Goal: Book appointment/travel/reservation

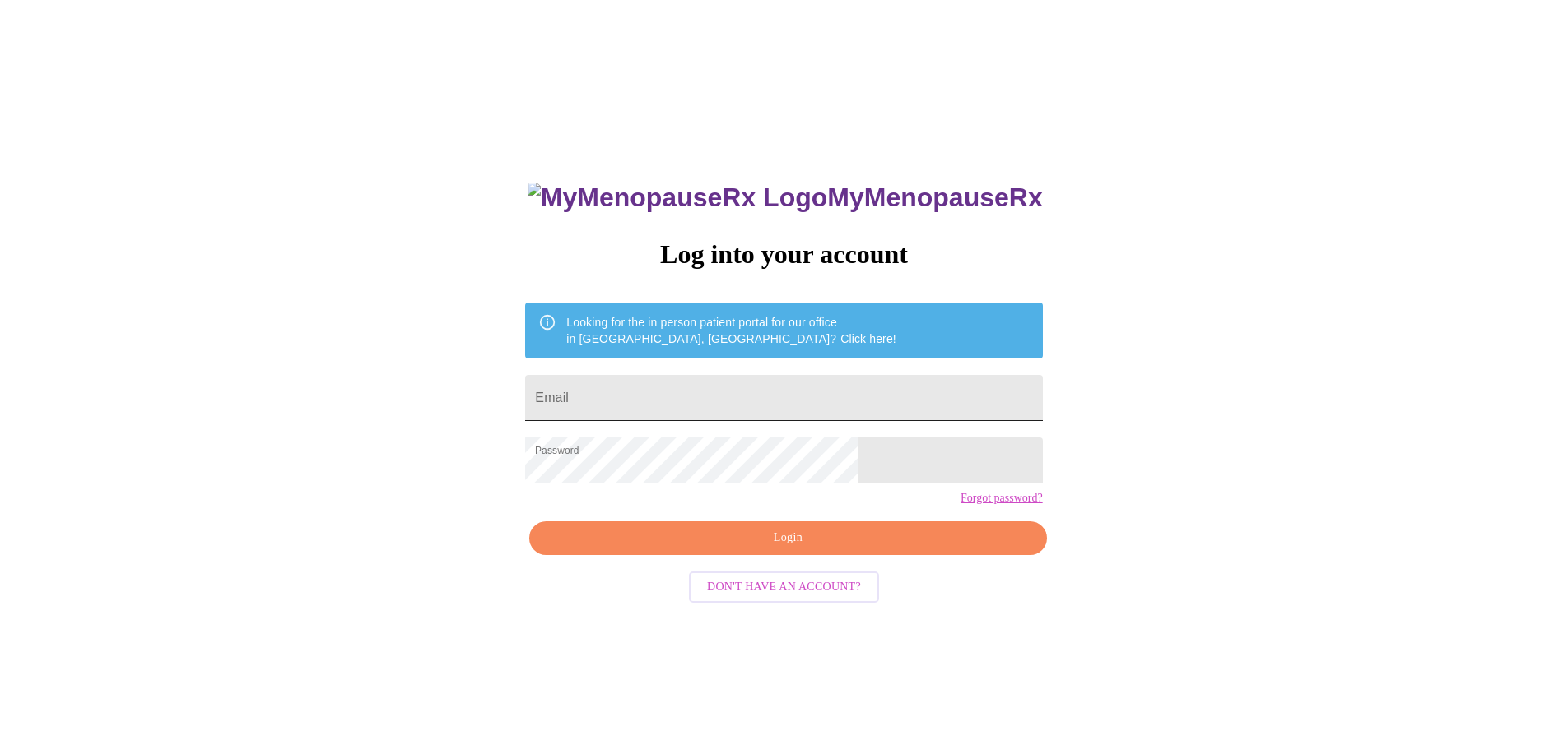
click at [660, 392] on input "Email" at bounding box center [784, 398] width 517 height 46
type input "[PERSON_NAME][EMAIL_ADDRESS][DOMAIN_NAME]"
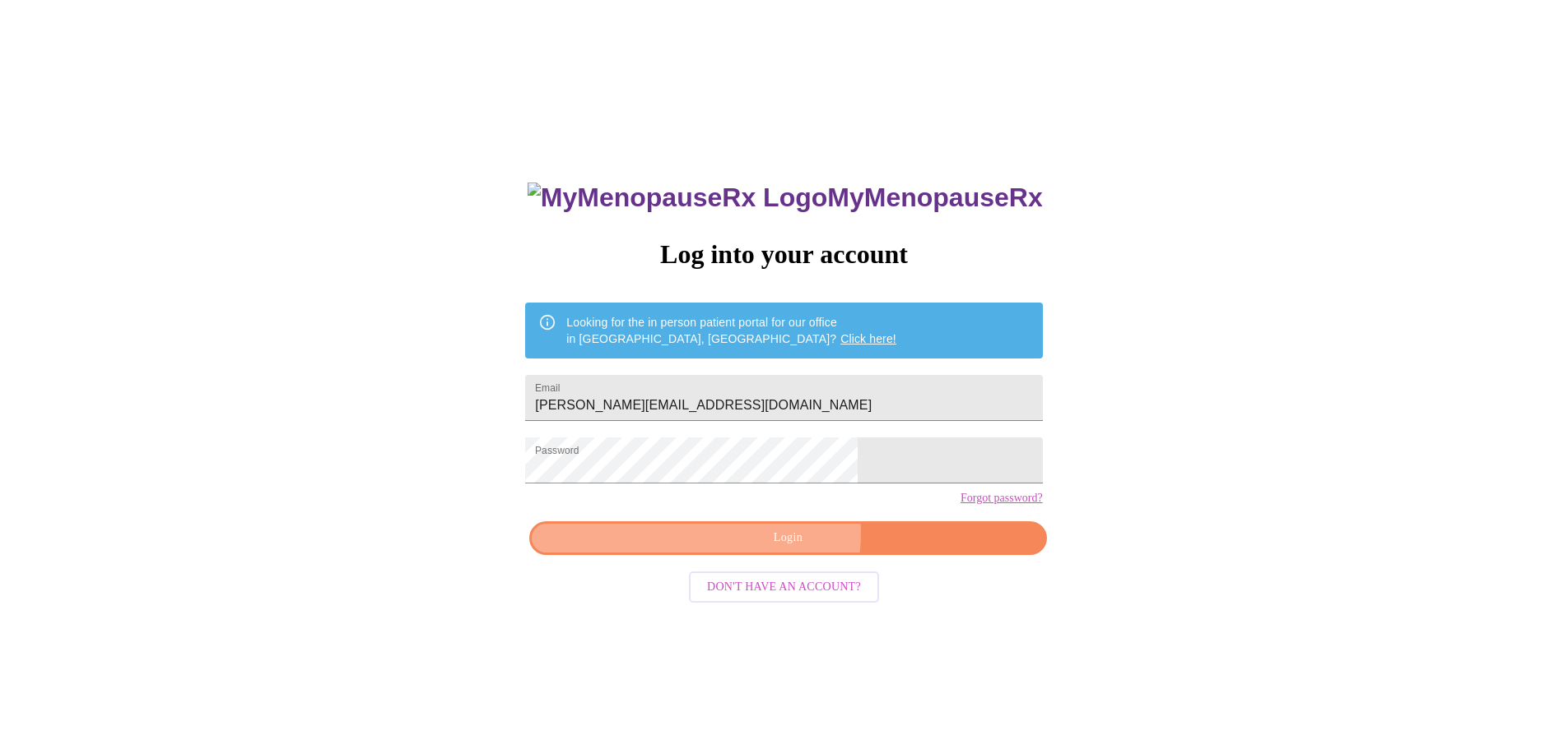
drag, startPoint x: 787, startPoint y: 562, endPoint x: 864, endPoint y: 550, distance: 77.9
click at [786, 548] on span "Login" at bounding box center [787, 539] width 479 height 21
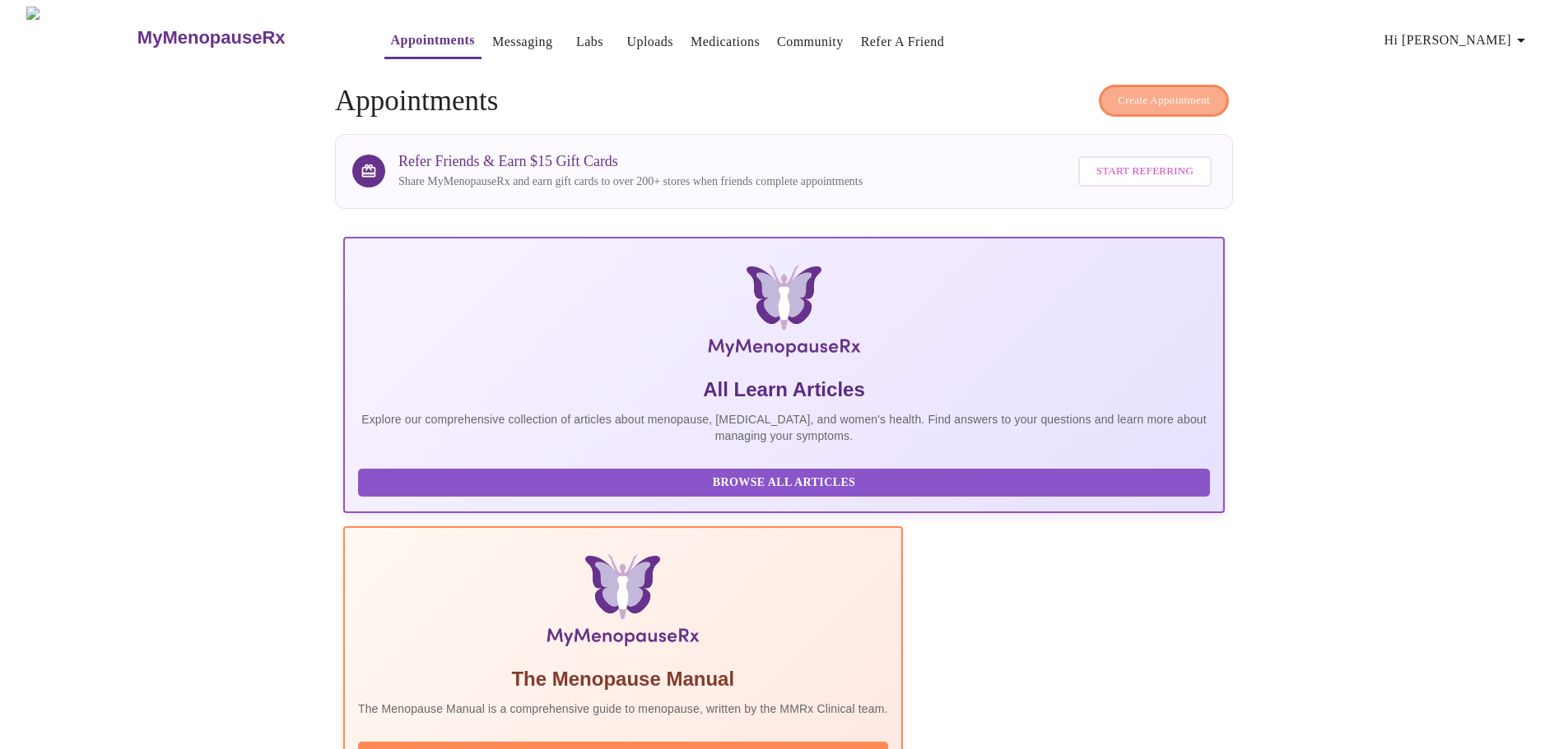
click at [1138, 93] on span "Create Appointment" at bounding box center [1164, 101] width 93 height 19
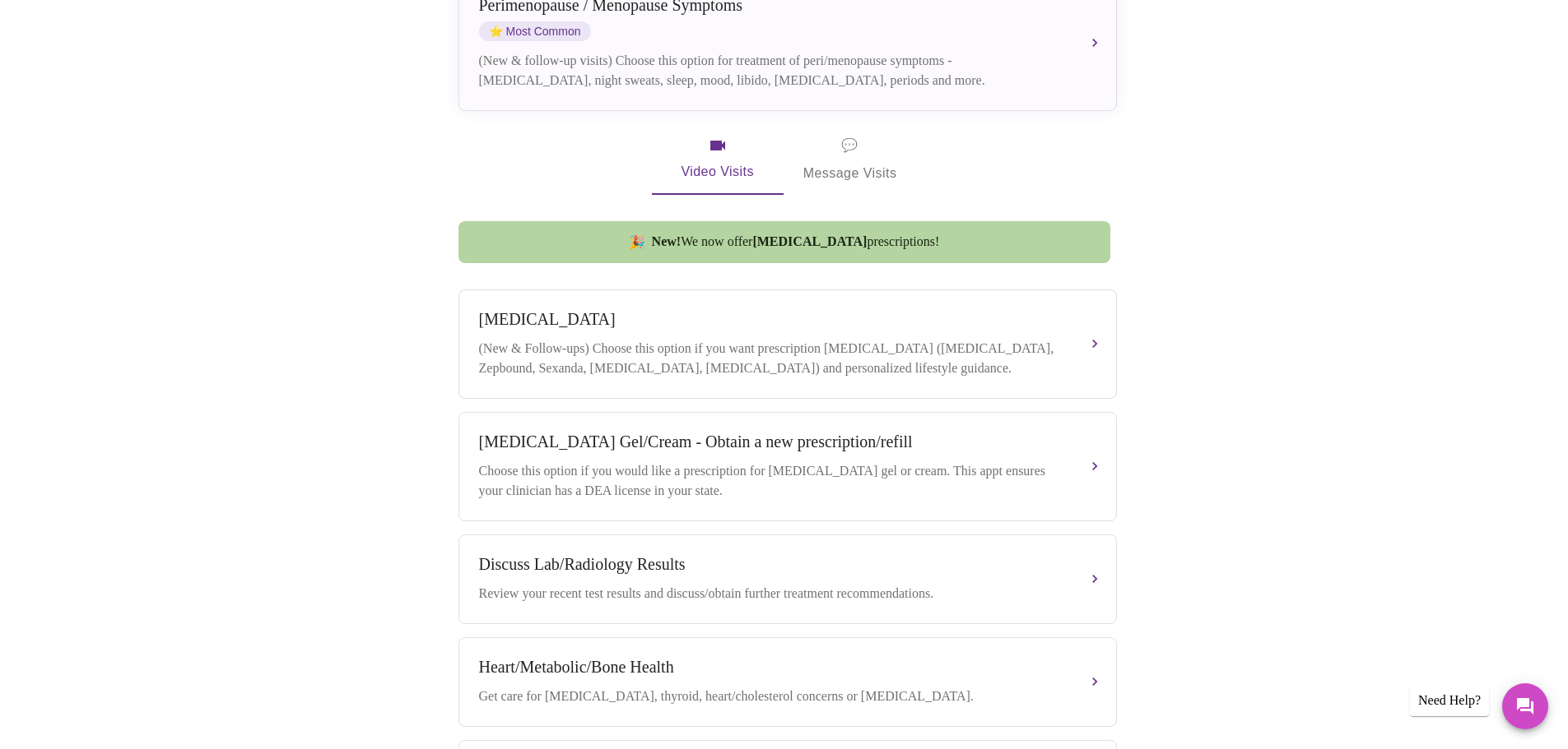
scroll to position [329, 0]
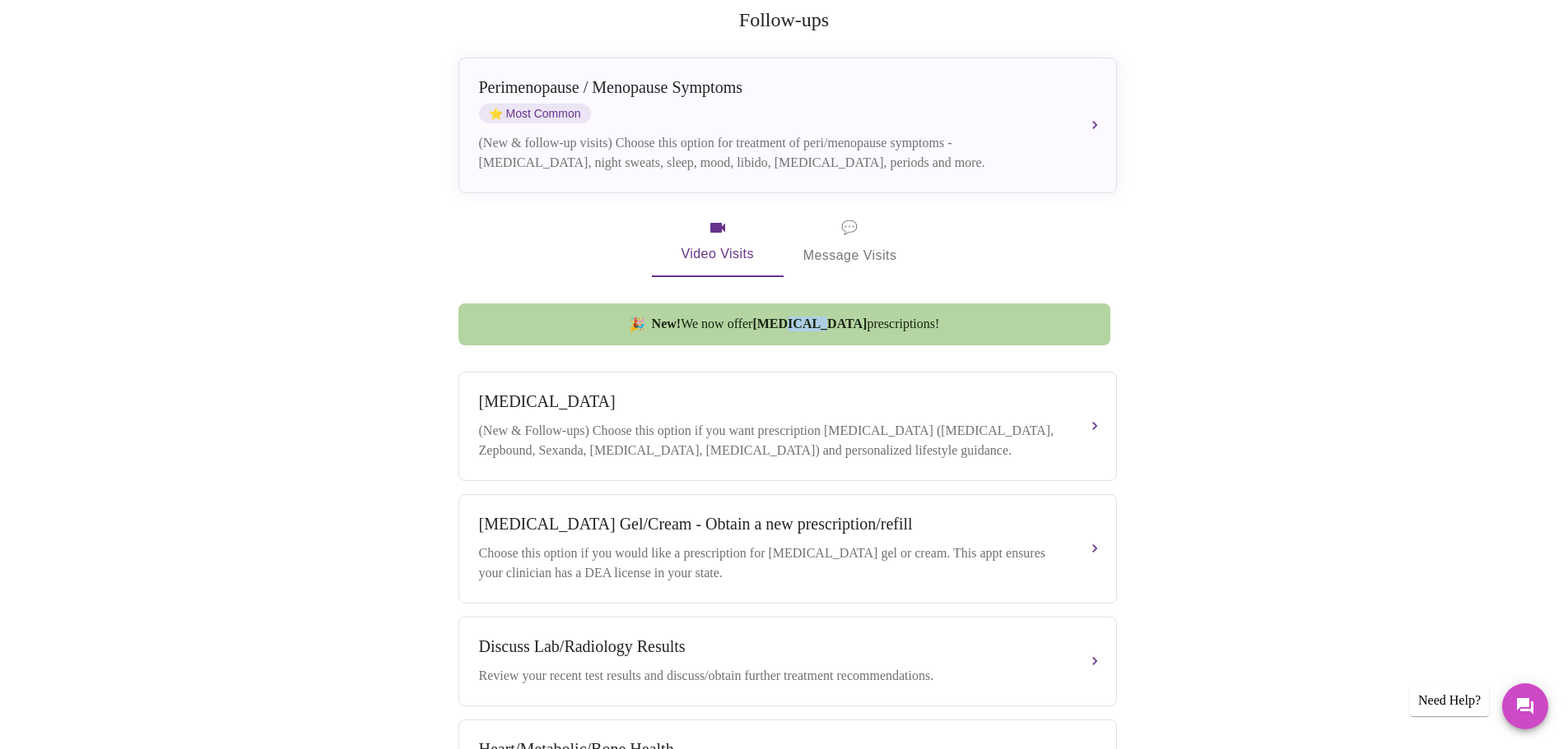
click at [830, 317] on strong "[MEDICAL_DATA]" at bounding box center [809, 324] width 114 height 14
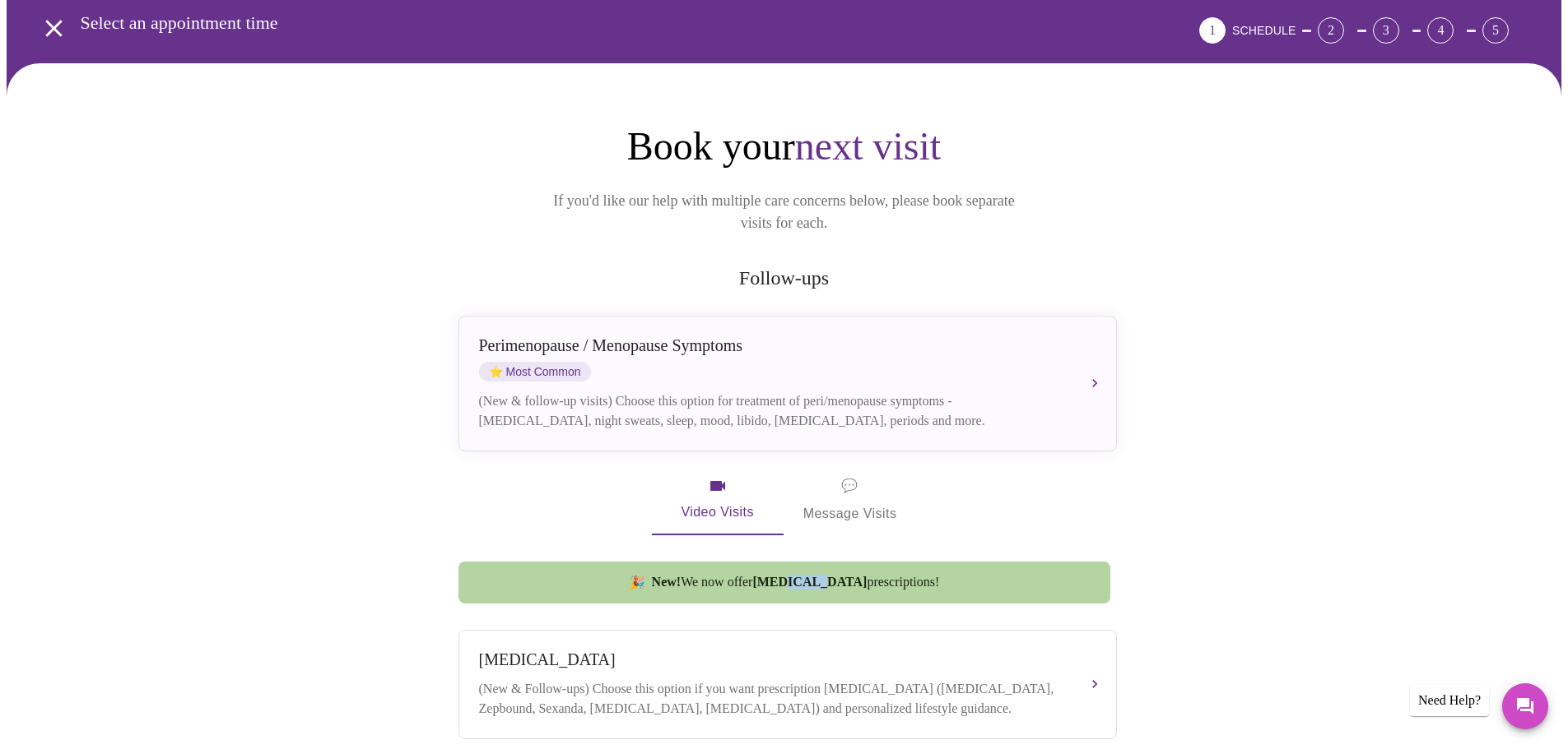
scroll to position [0, 0]
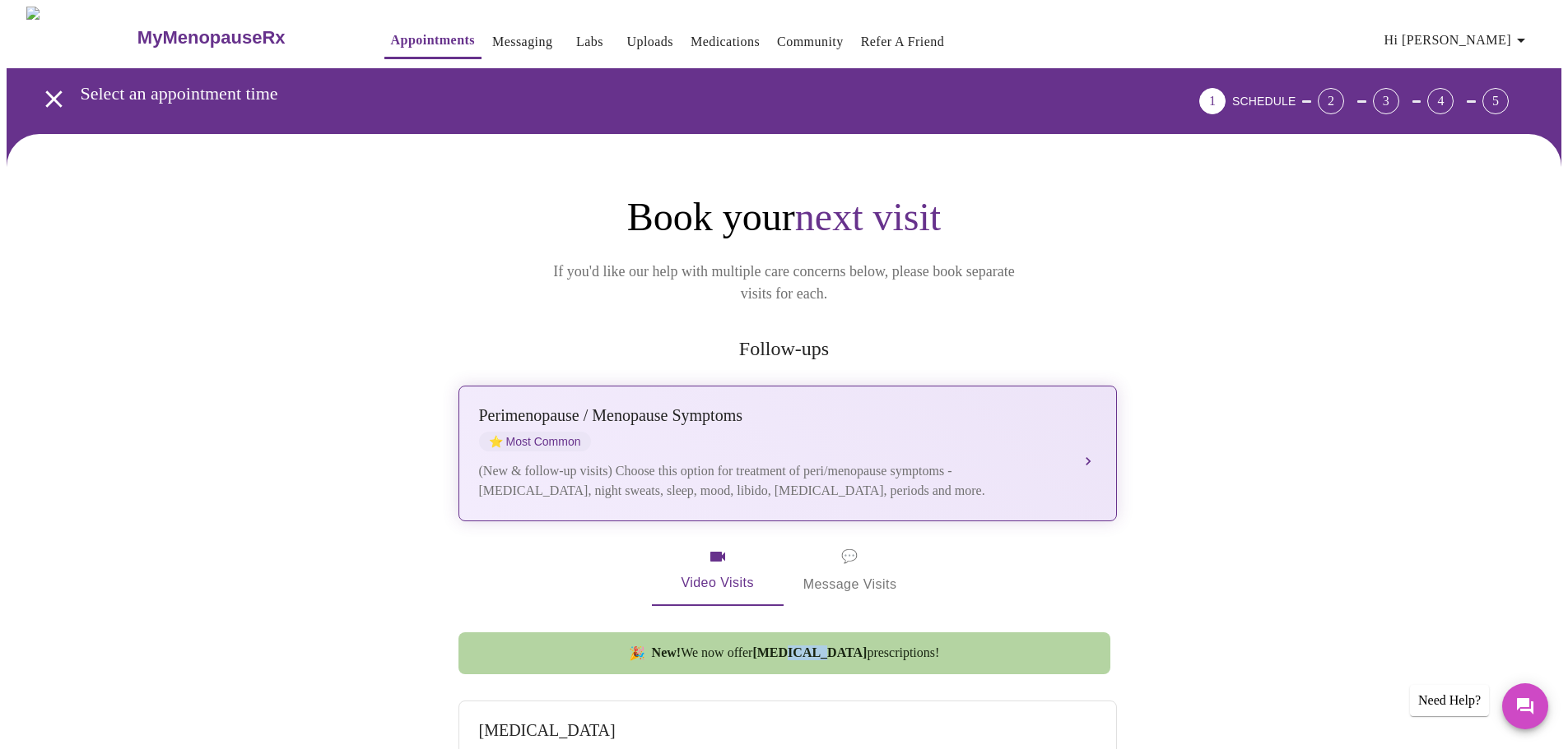
click at [763, 406] on div "[MEDICAL_DATA] / Menopause Symptoms ⭐ Most Common" at bounding box center [770, 429] width 584 height 45
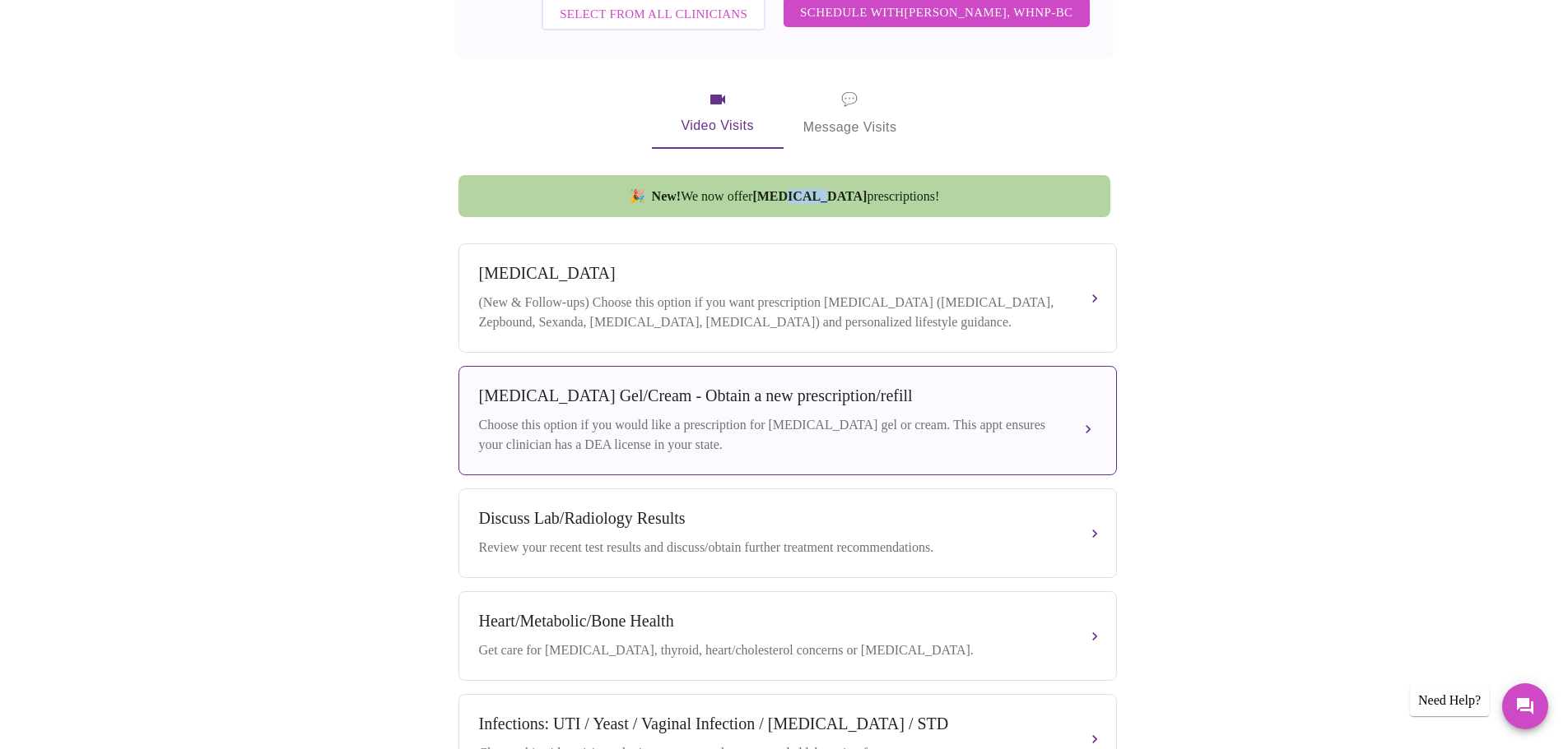
scroll to position [658, 0]
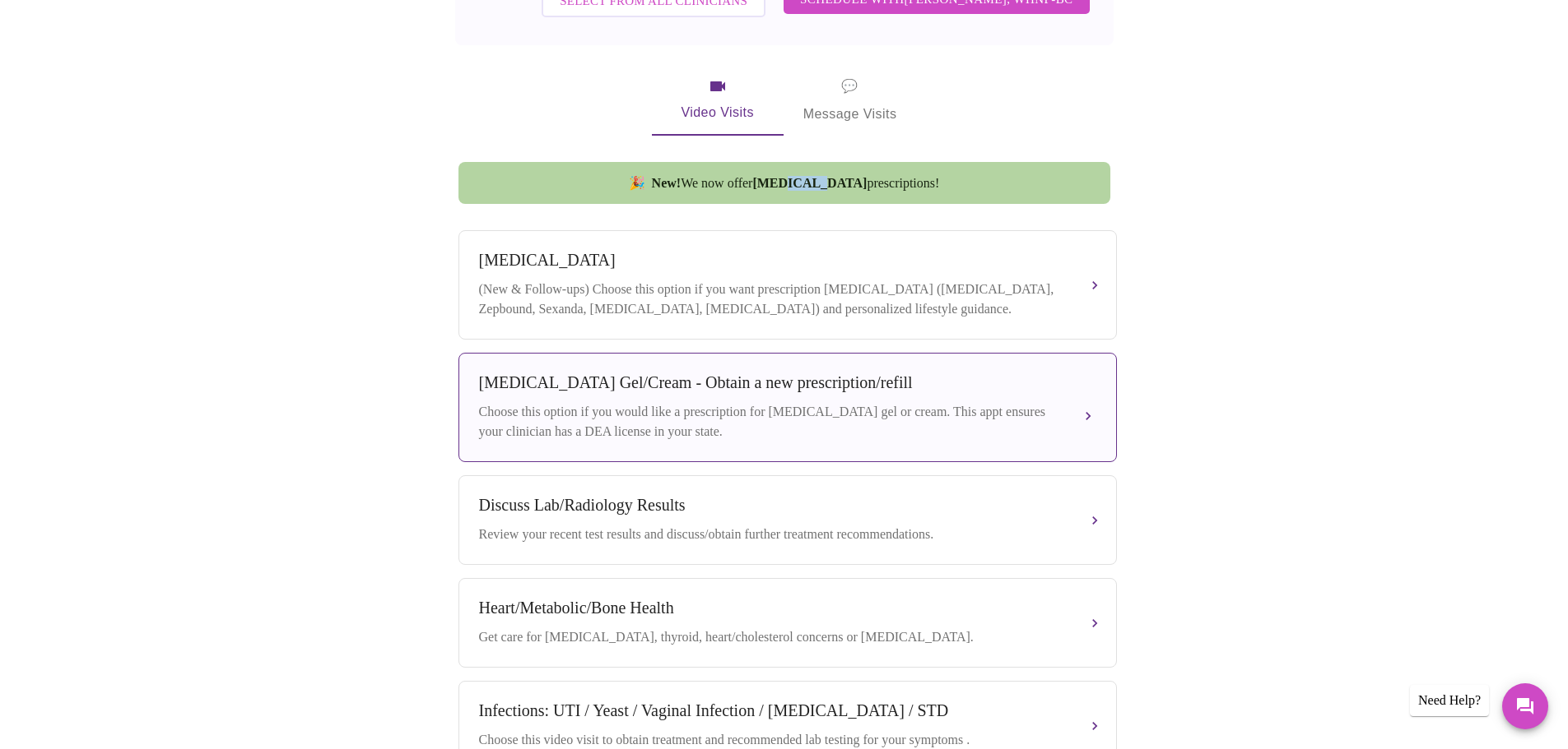
click at [992, 381] on div "[MEDICAL_DATA] Gel/Cream - Obtain a new prescription/refill Choose this option …" at bounding box center [787, 408] width 618 height 68
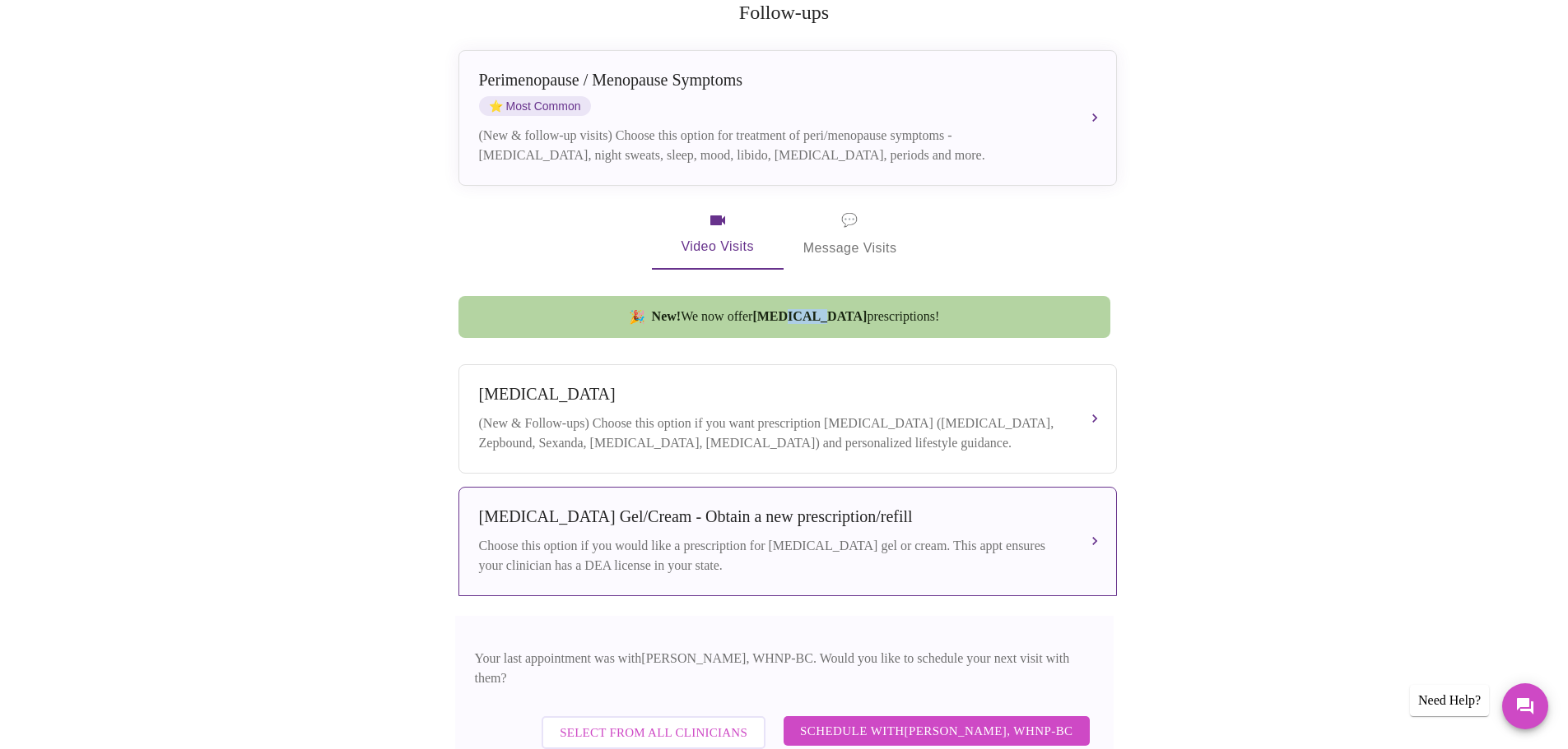
scroll to position [234, 0]
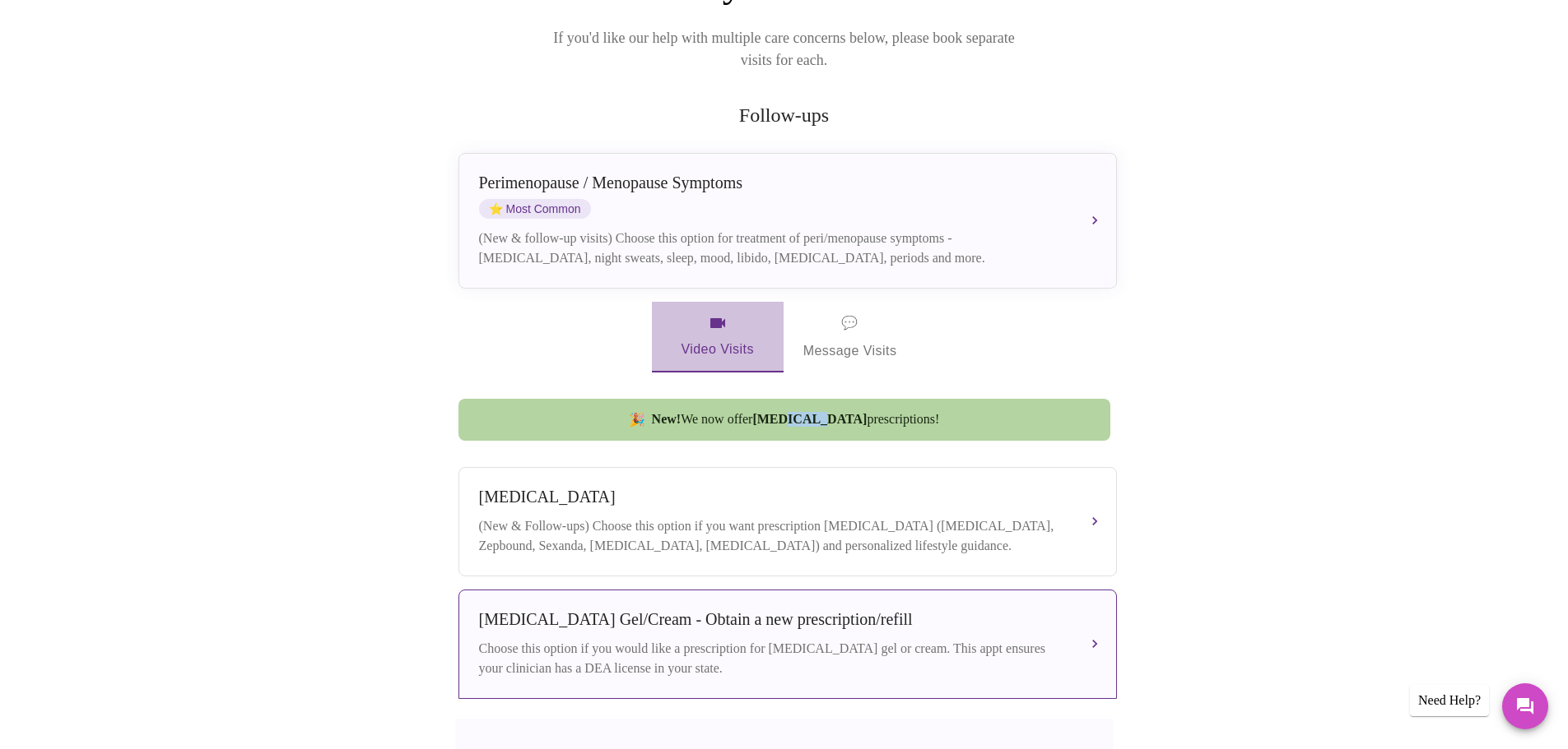
click at [721, 323] on span "Video Visits" at bounding box center [718, 337] width 93 height 48
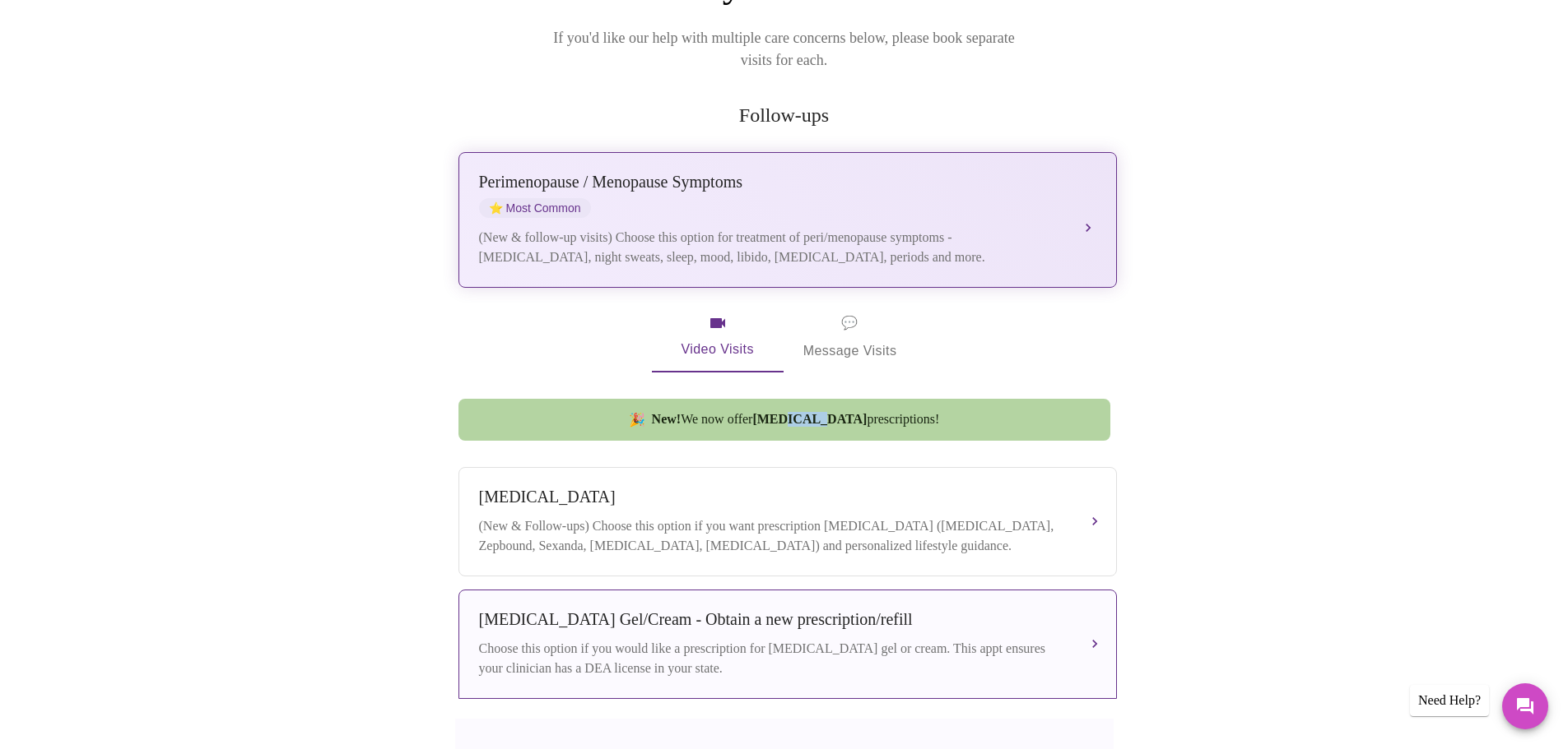
click at [600, 177] on div "[MEDICAL_DATA] / Menopause Symptoms ⭐ Most Common" at bounding box center [770, 196] width 584 height 45
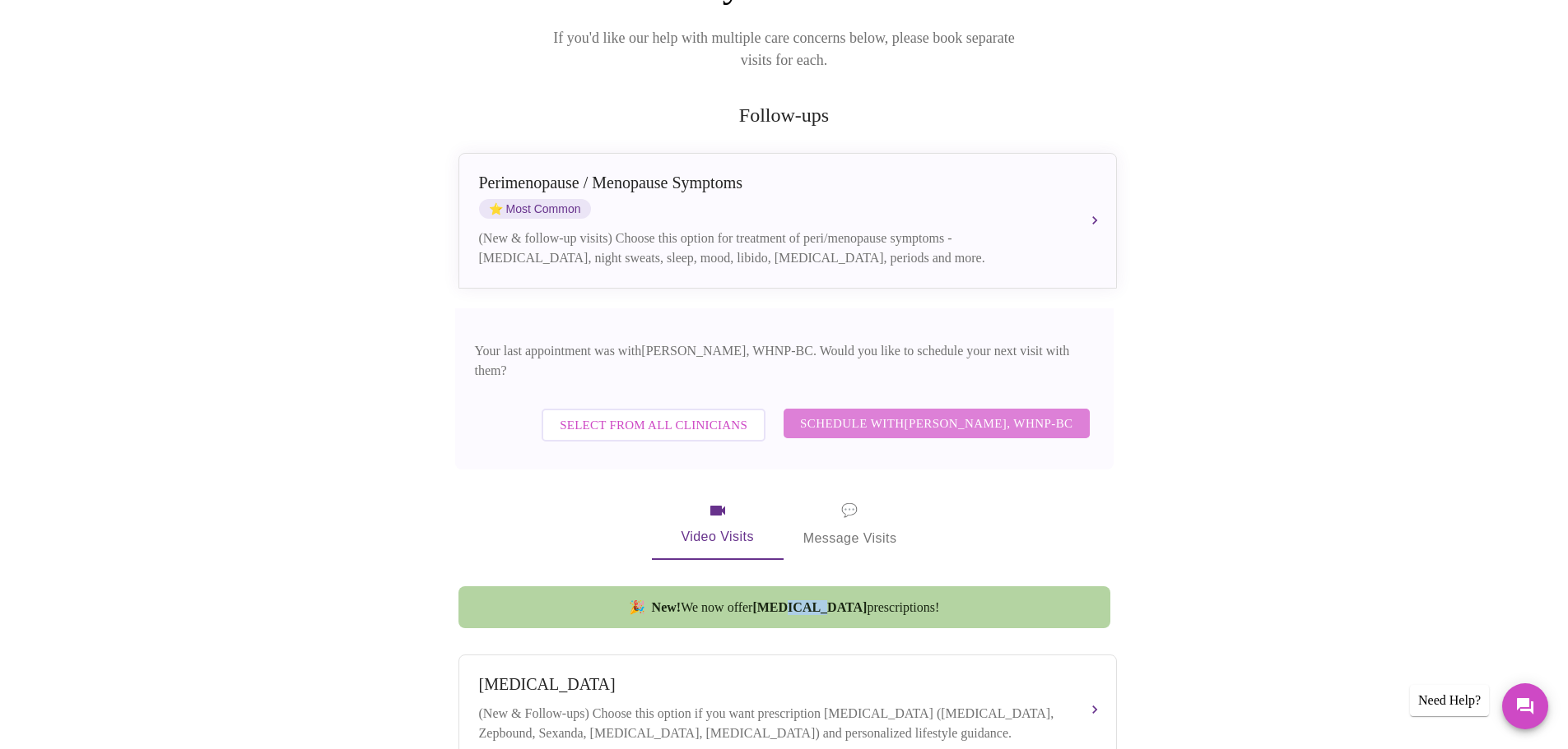
click at [1026, 413] on span "Schedule with [PERSON_NAME], WHNP-BC" at bounding box center [936, 423] width 273 height 21
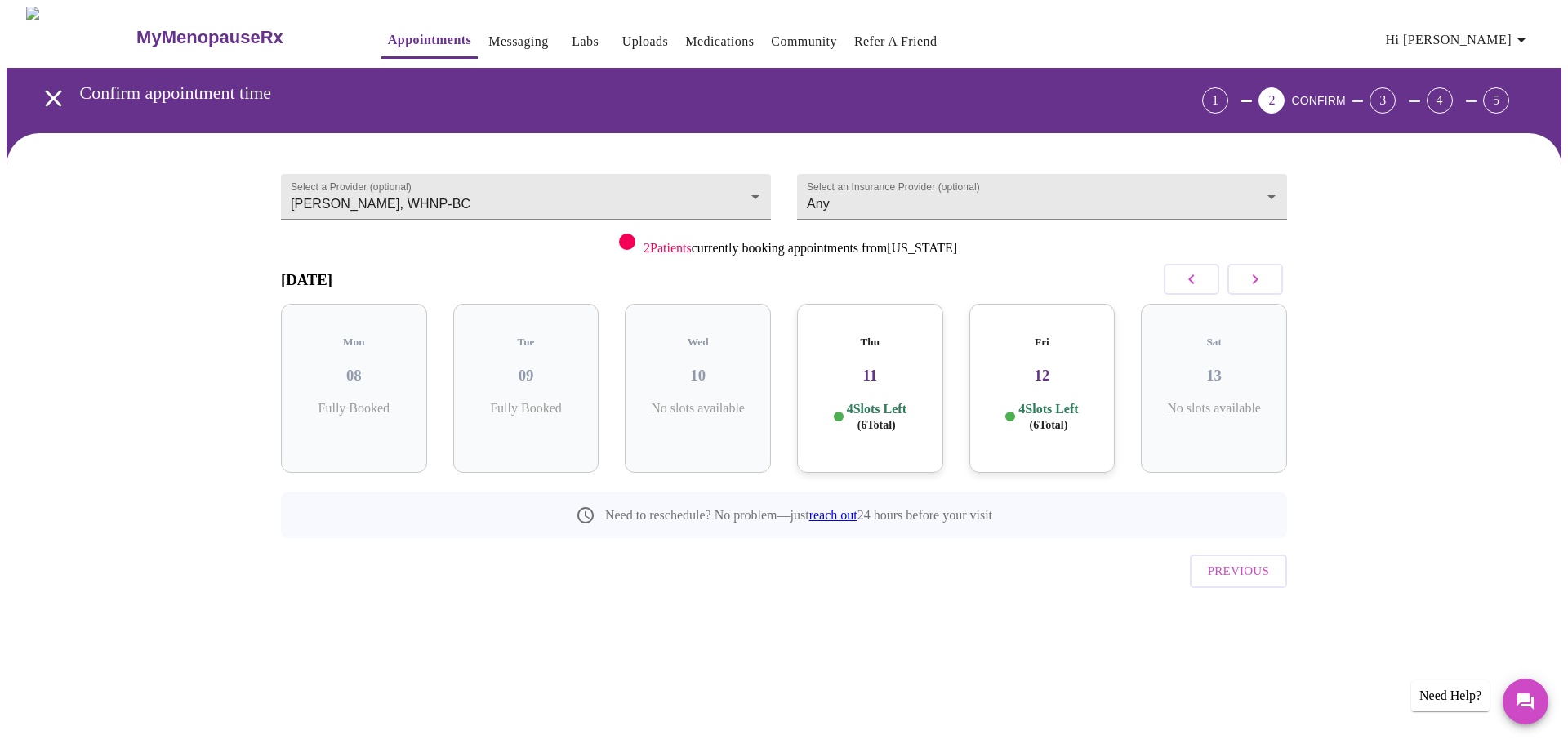
click at [881, 401] on p "4 Slots Left ( 6 Total)" at bounding box center [876, 417] width 60 height 32
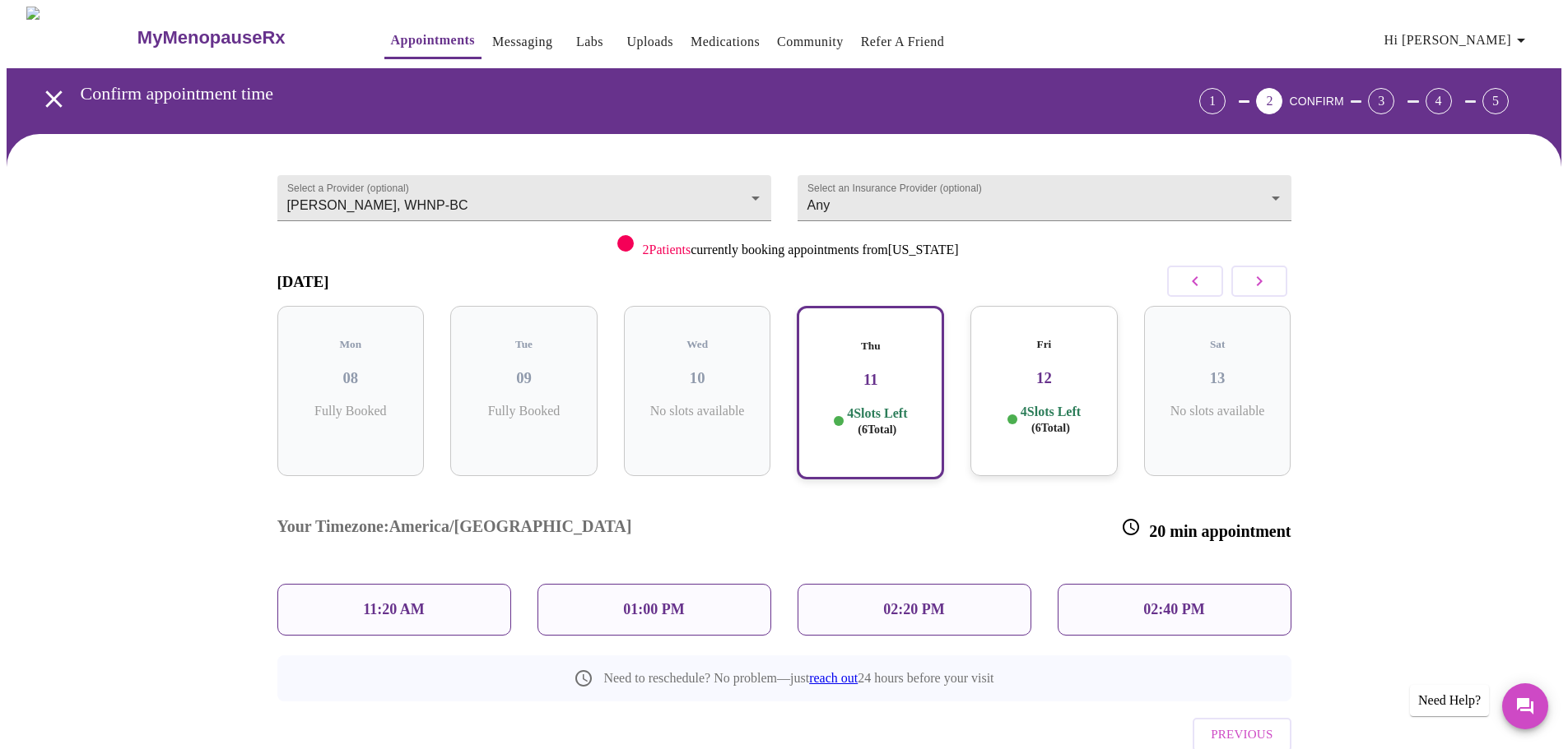
click at [652, 601] on p "01:00 PM" at bounding box center [653, 610] width 61 height 17
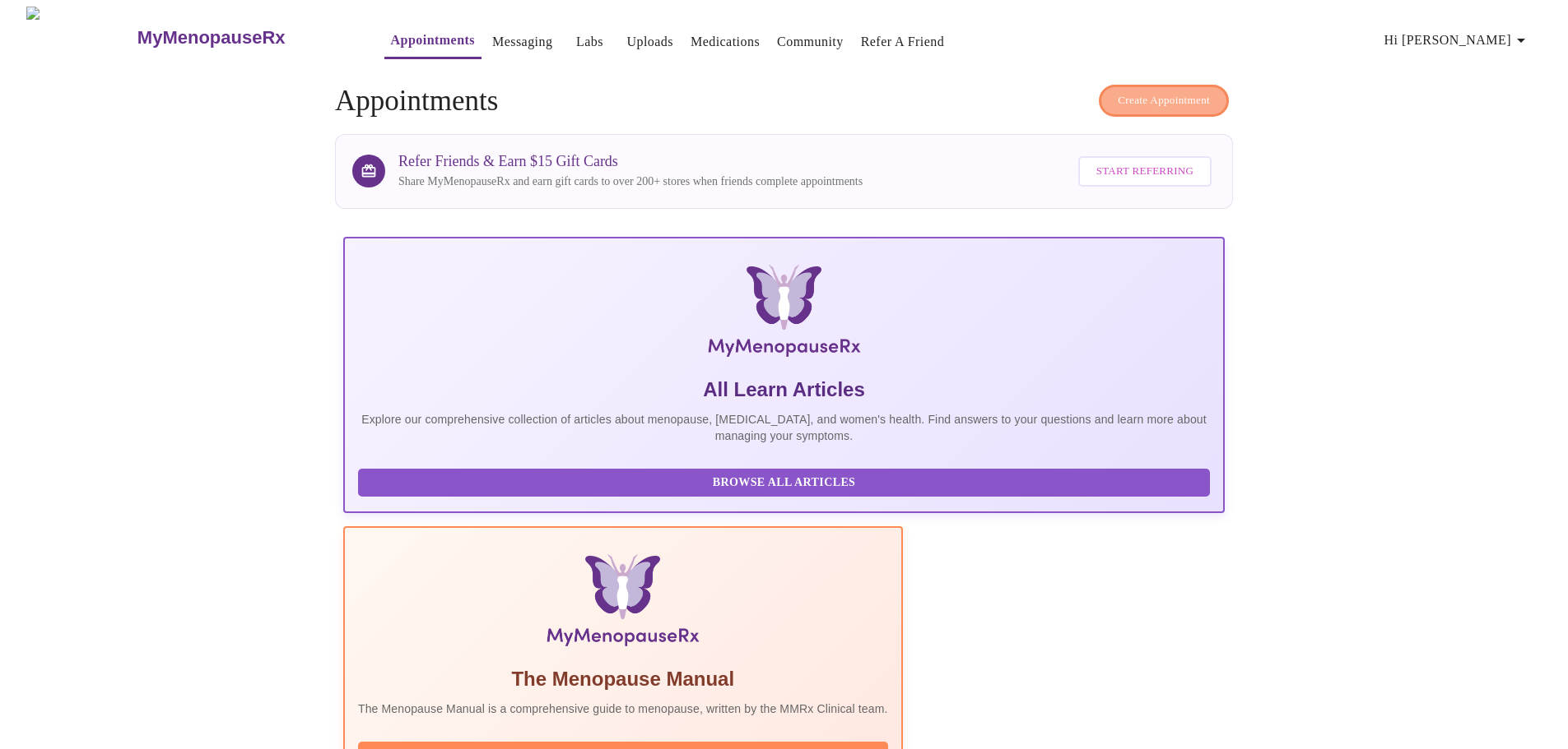
click at [1153, 101] on span "Create Appointment" at bounding box center [1164, 101] width 93 height 19
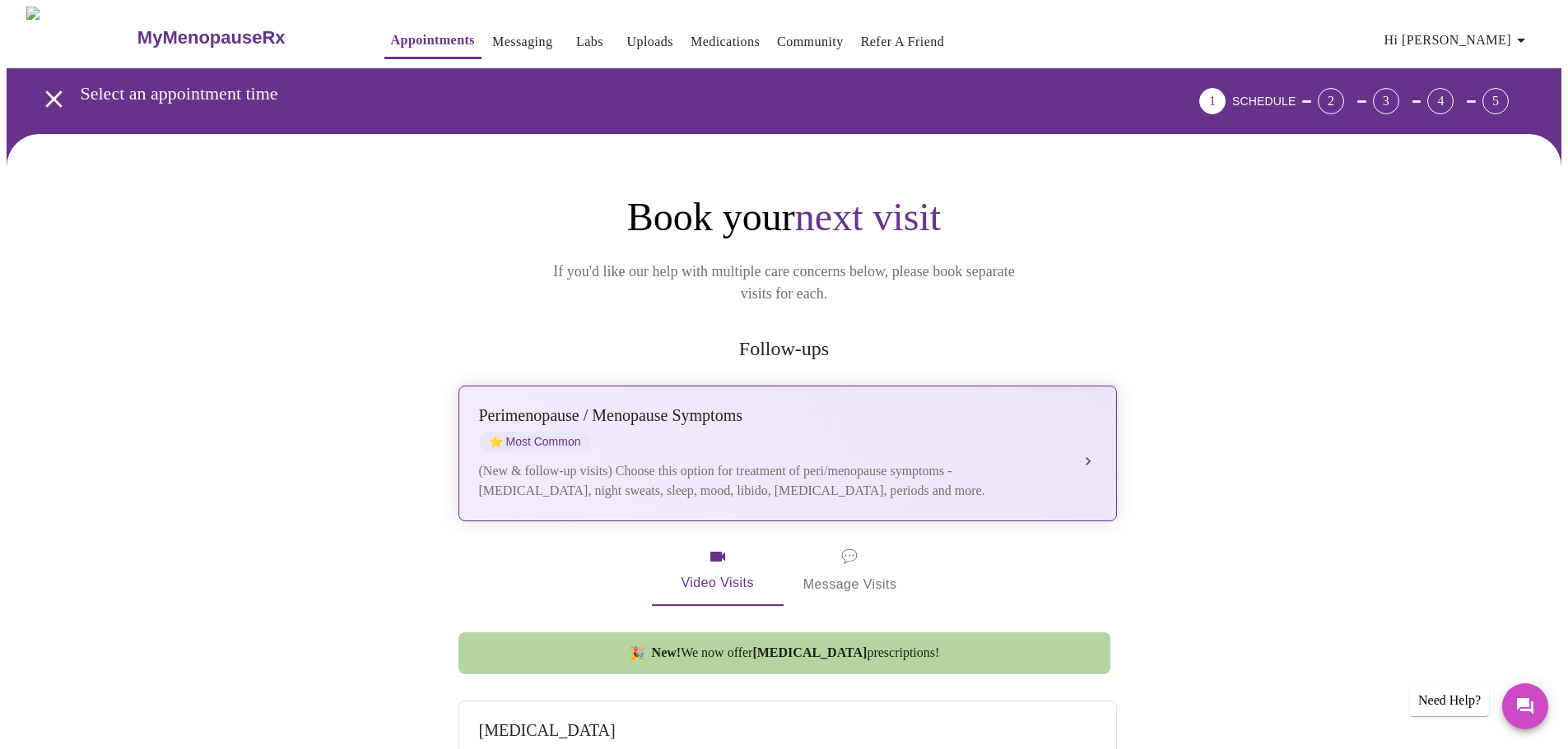
click at [1001, 461] on div "(New & follow-up visits) Choose this option for treatment of peri/menopause sym…" at bounding box center [770, 480] width 584 height 39
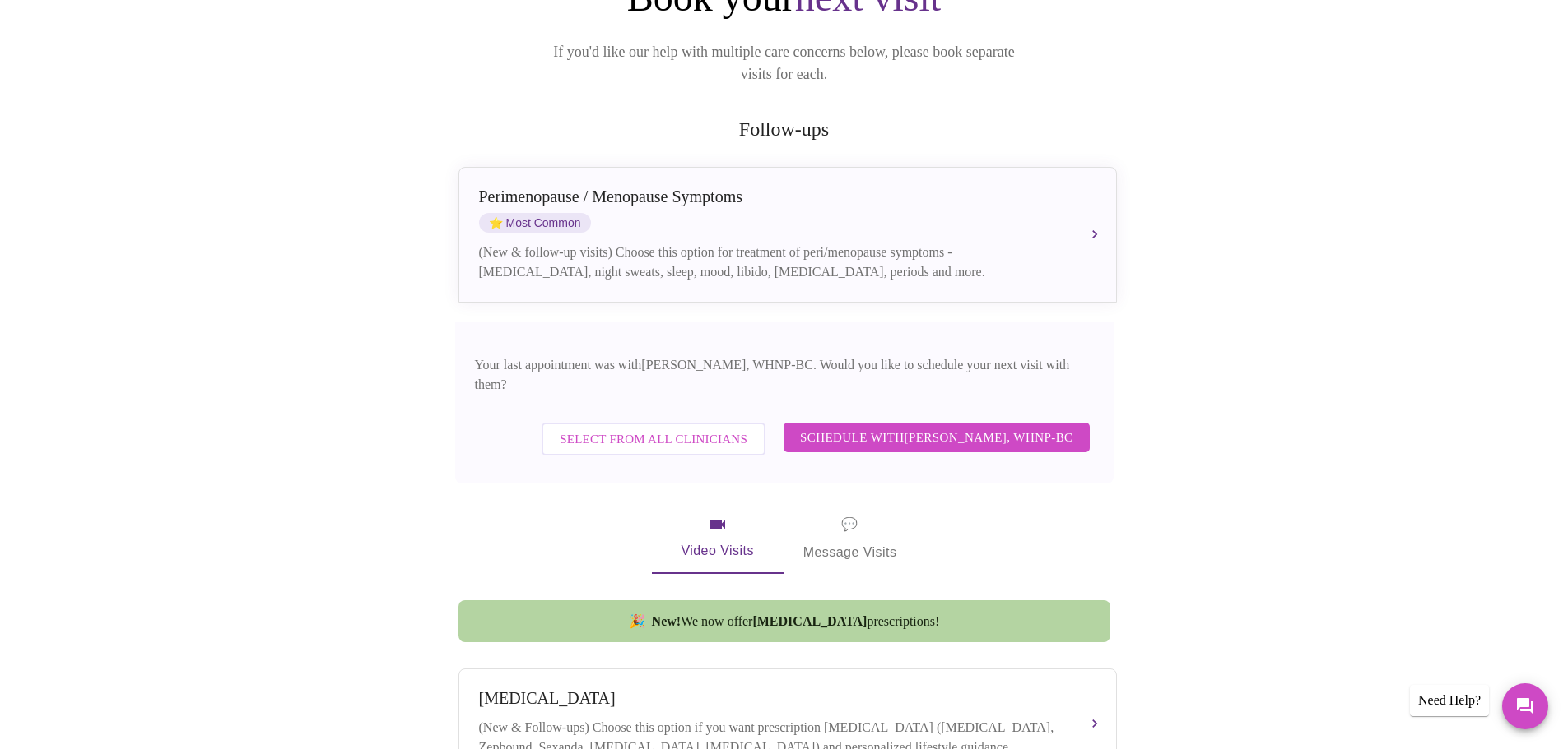
scroll to position [247, 0]
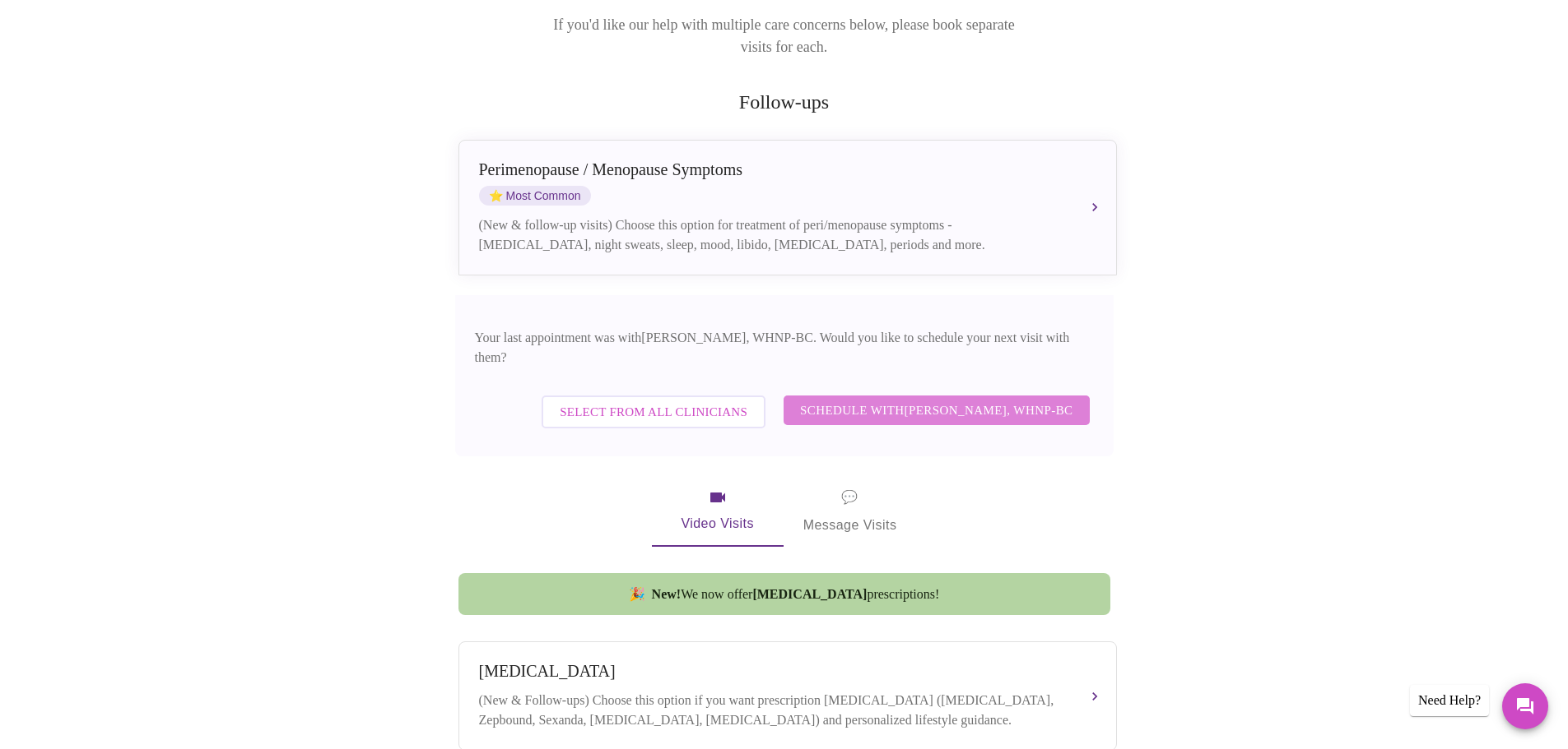
click at [989, 400] on span "Schedule with [PERSON_NAME], WHNP-BC" at bounding box center [936, 410] width 273 height 21
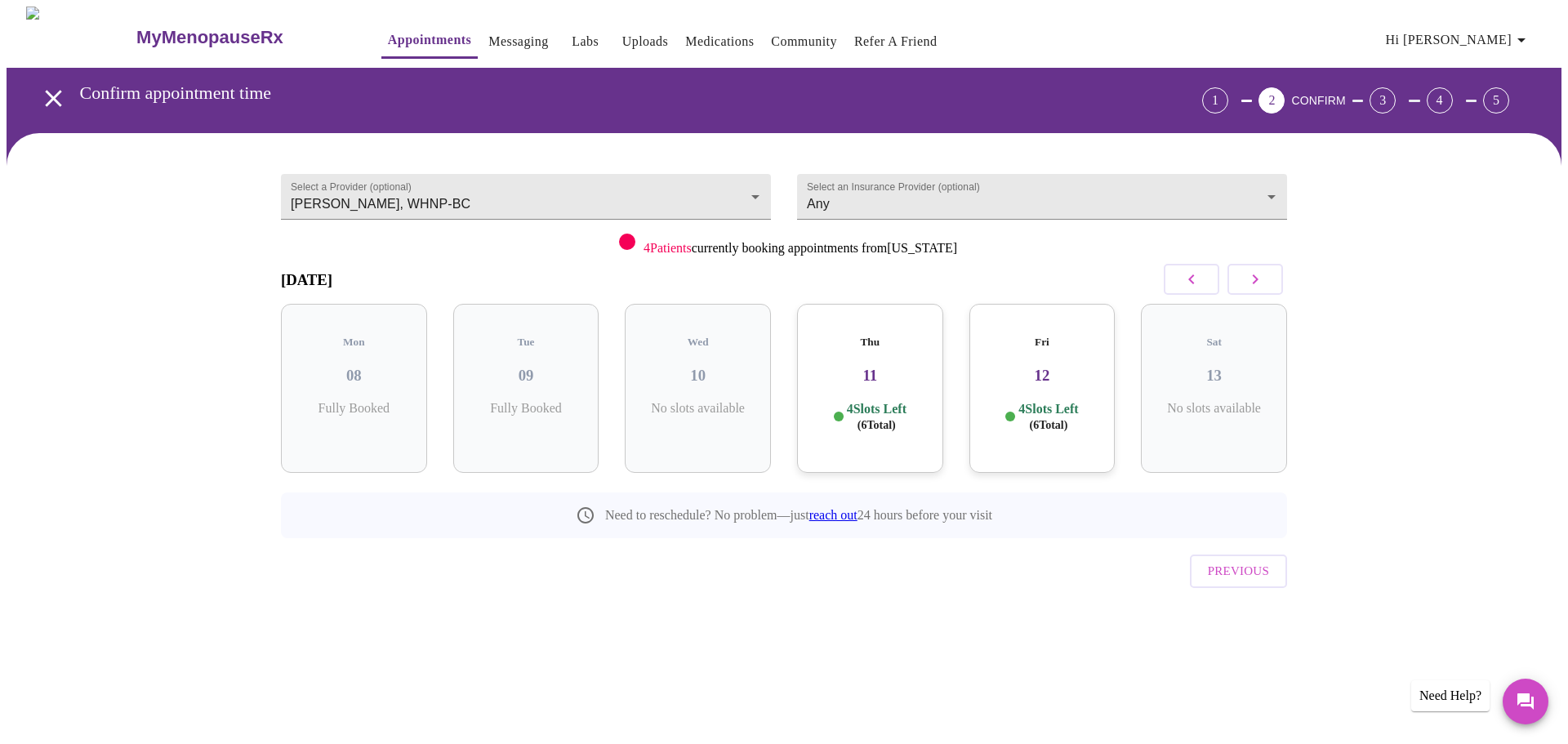
click at [1037, 419] on span "( 6 Total)" at bounding box center [1048, 425] width 38 height 12
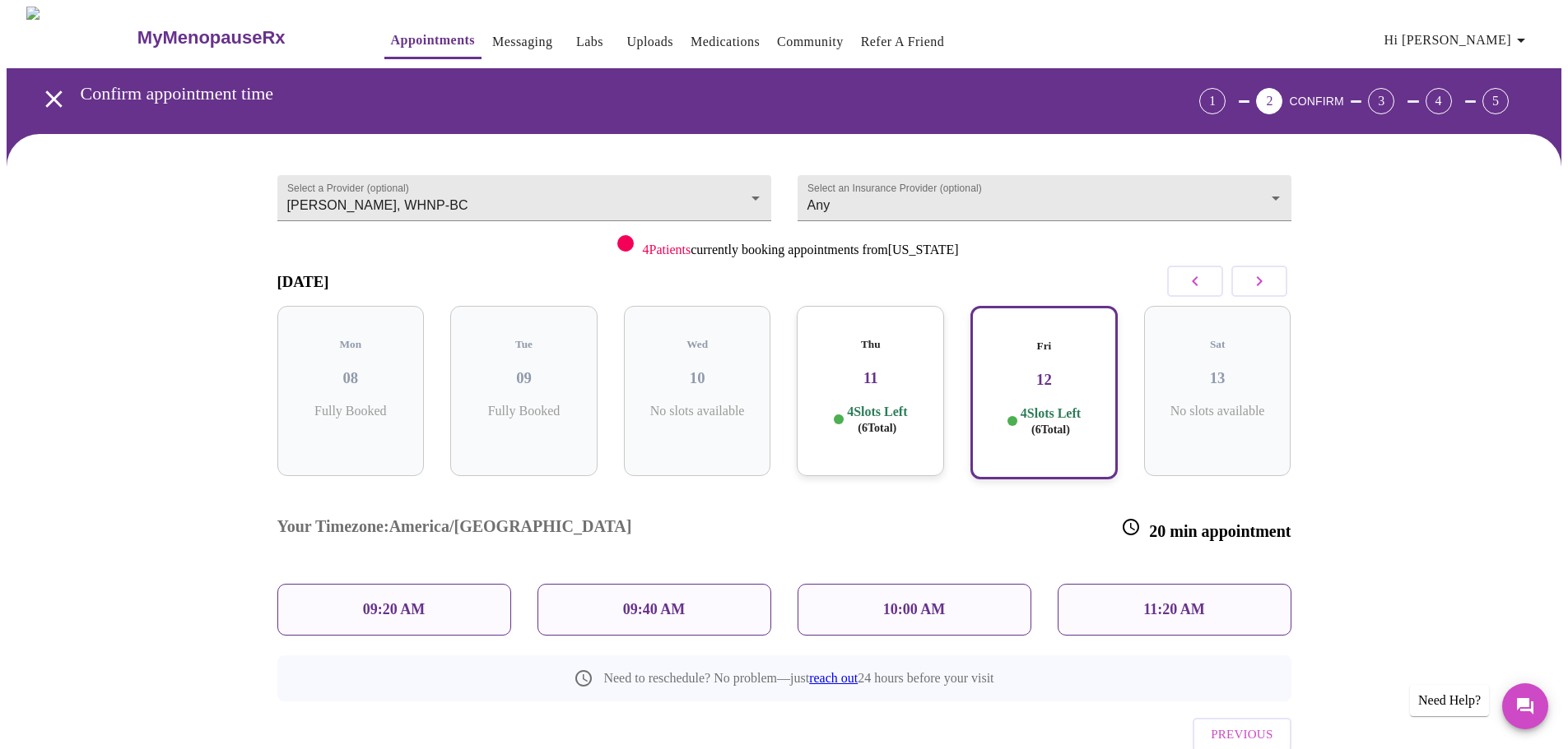
scroll to position [31, 0]
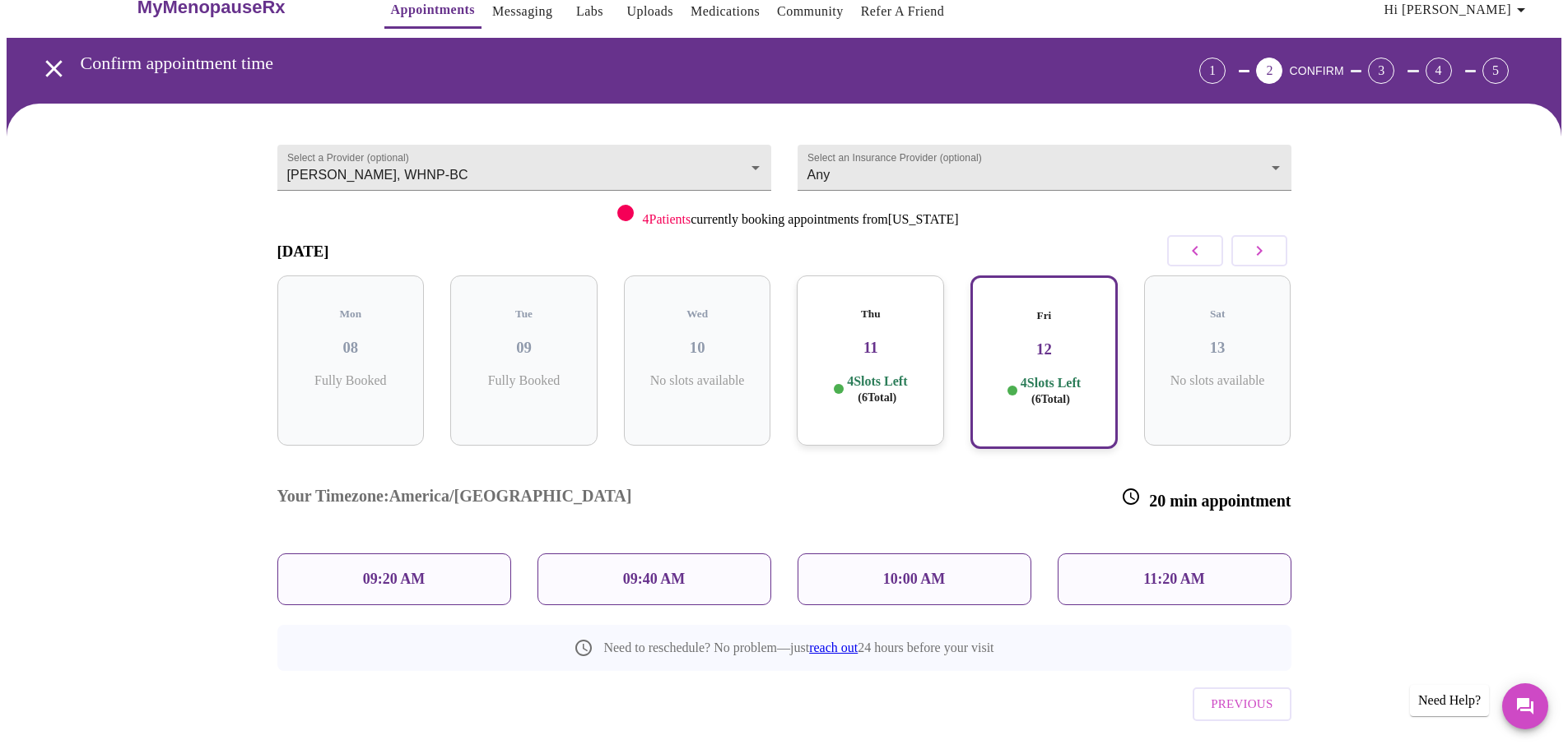
click at [1207, 553] on div "11:20 AM" at bounding box center [1175, 579] width 234 height 52
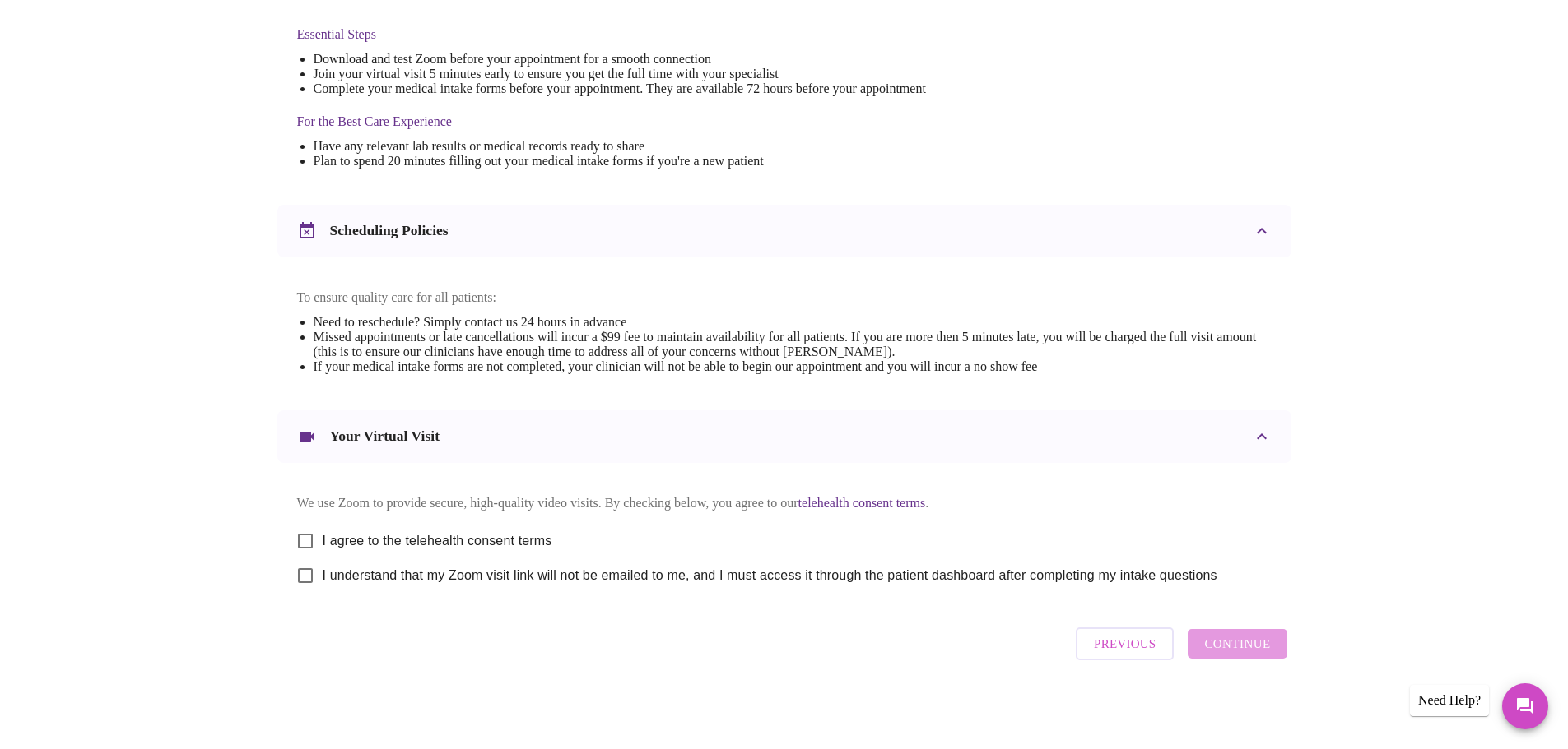
scroll to position [443, 0]
click at [317, 524] on input "I agree to the telehealth consent terms" at bounding box center [306, 541] width 35 height 35
checkbox input "true"
click at [307, 574] on input "I understand that my Zoom visit link will not be emailed to me, and I must acce…" at bounding box center [306, 576] width 35 height 35
checkbox input "true"
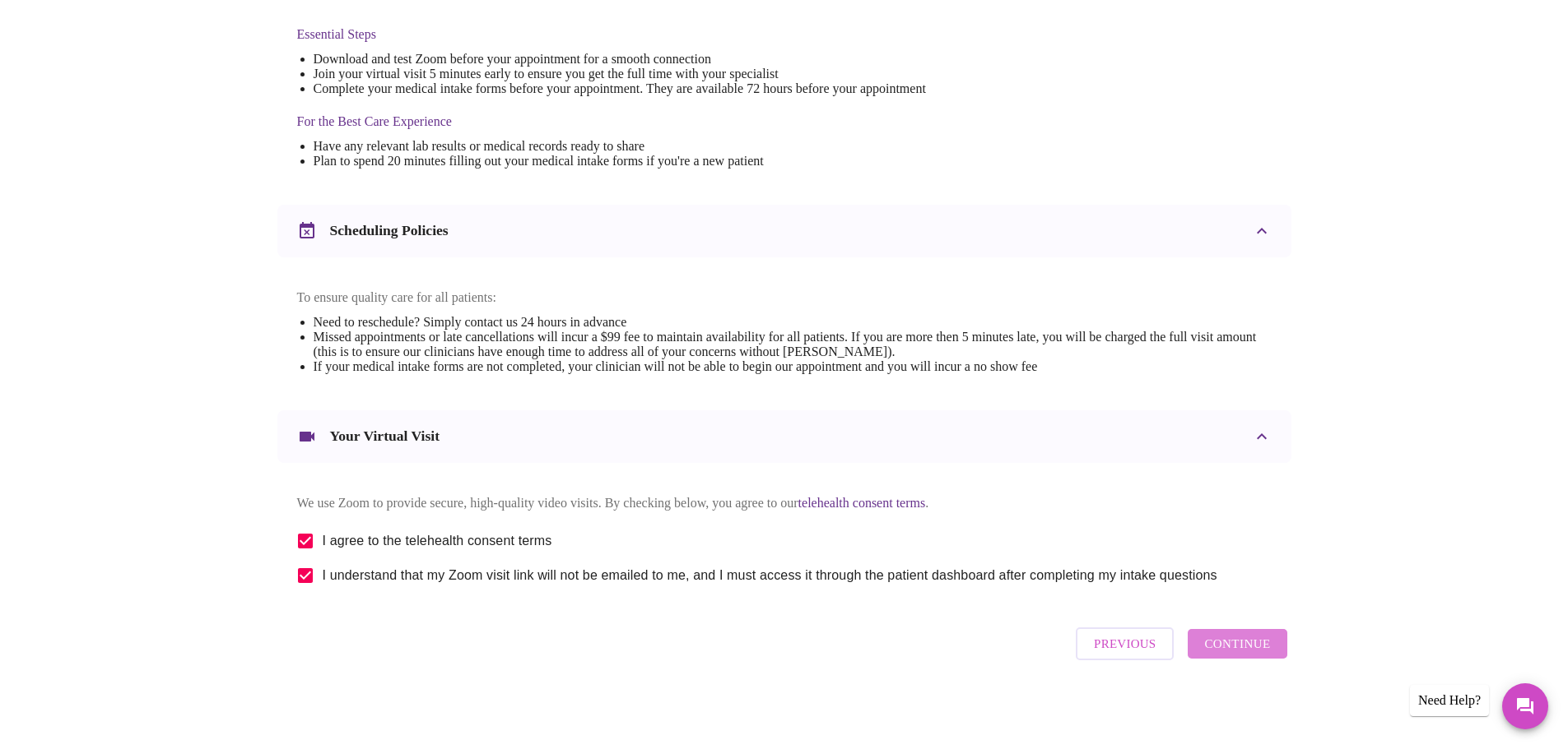
click at [1240, 651] on span "Continue" at bounding box center [1236, 643] width 66 height 21
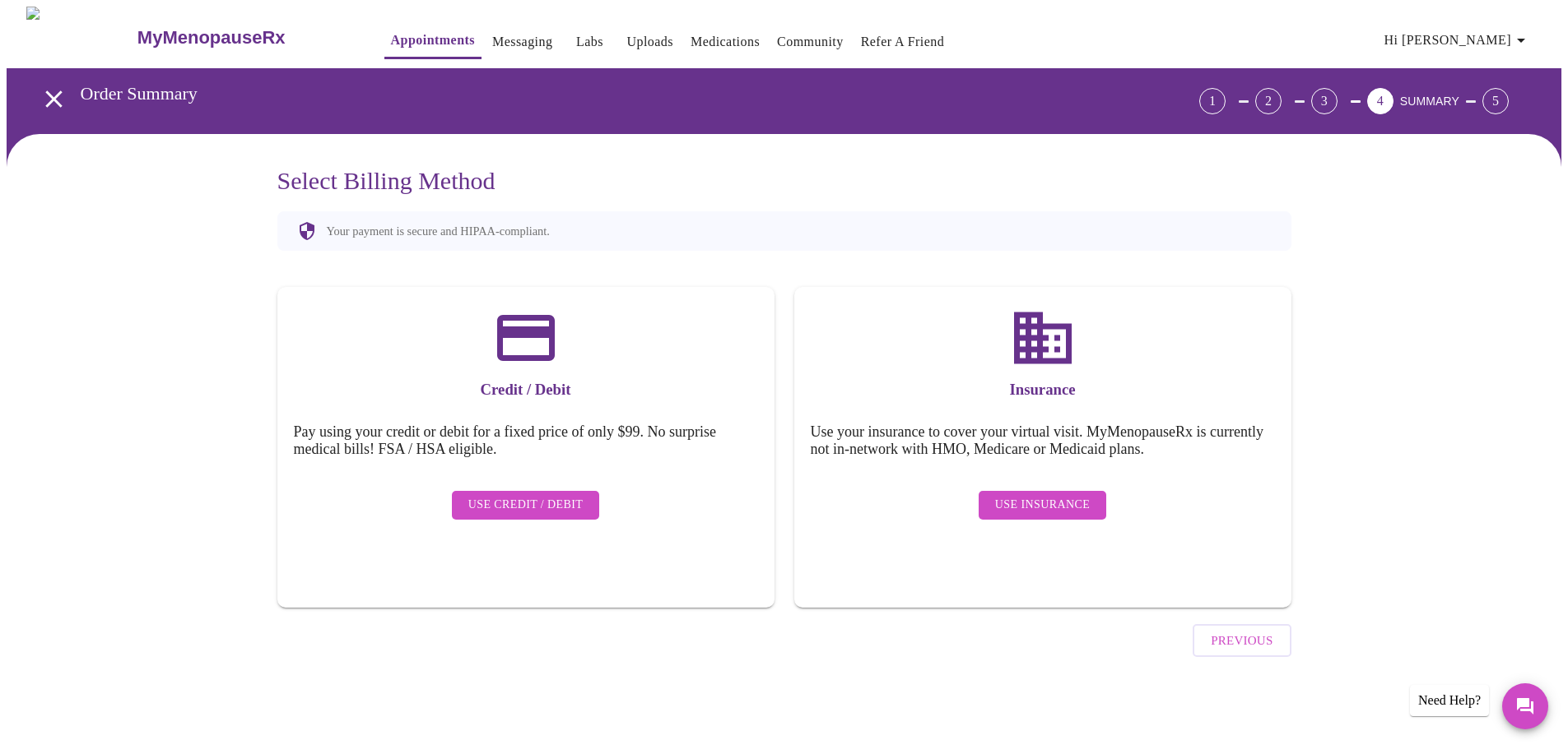
scroll to position [0, 0]
click at [1062, 495] on span "Use Insurance" at bounding box center [1048, 505] width 94 height 21
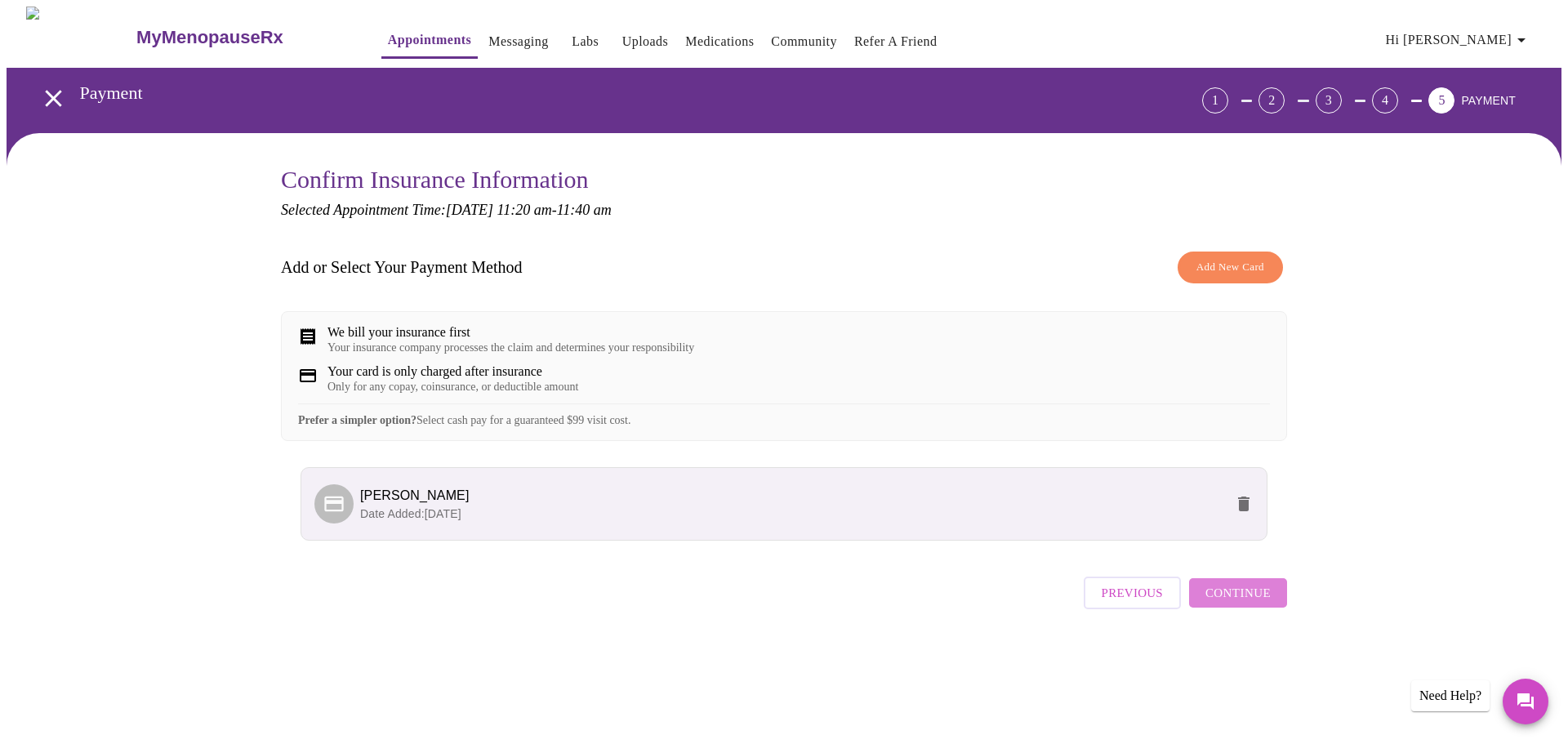
click at [1240, 604] on span "Continue" at bounding box center [1237, 593] width 65 height 21
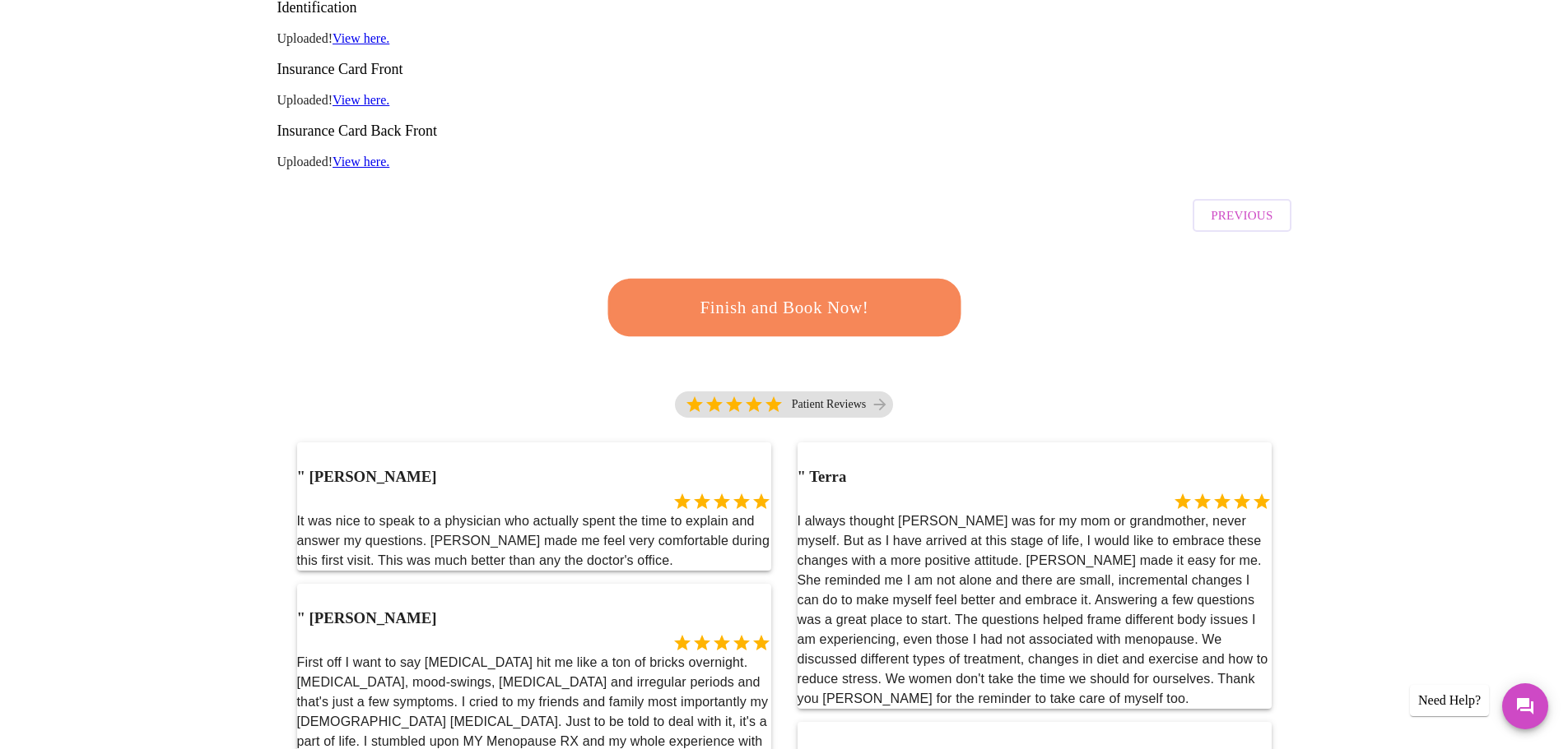
scroll to position [329, 0]
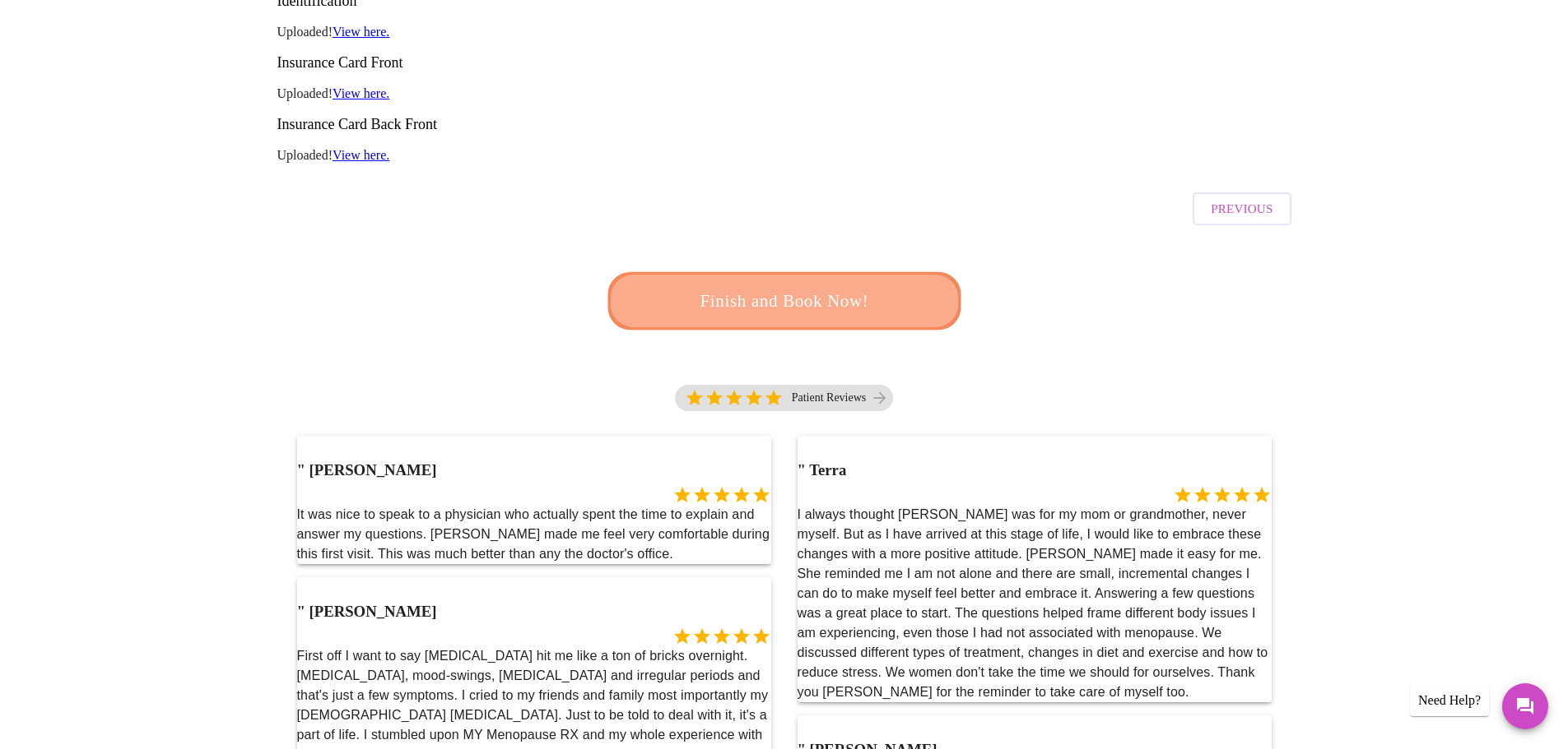
click at [818, 286] on span "Finish and Book Now!" at bounding box center [784, 301] width 305 height 31
